Goal: Task Accomplishment & Management: Manage account settings

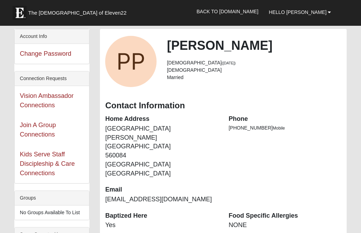
scroll to position [470, 0]
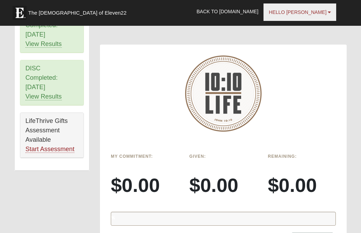
click at [329, 10] on b at bounding box center [328, 12] width 3 height 5
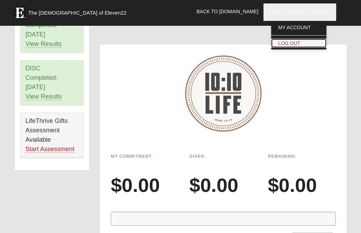
click at [313, 44] on link "Log Out" at bounding box center [298, 43] width 55 height 9
